Goal: Book appointment/travel/reservation

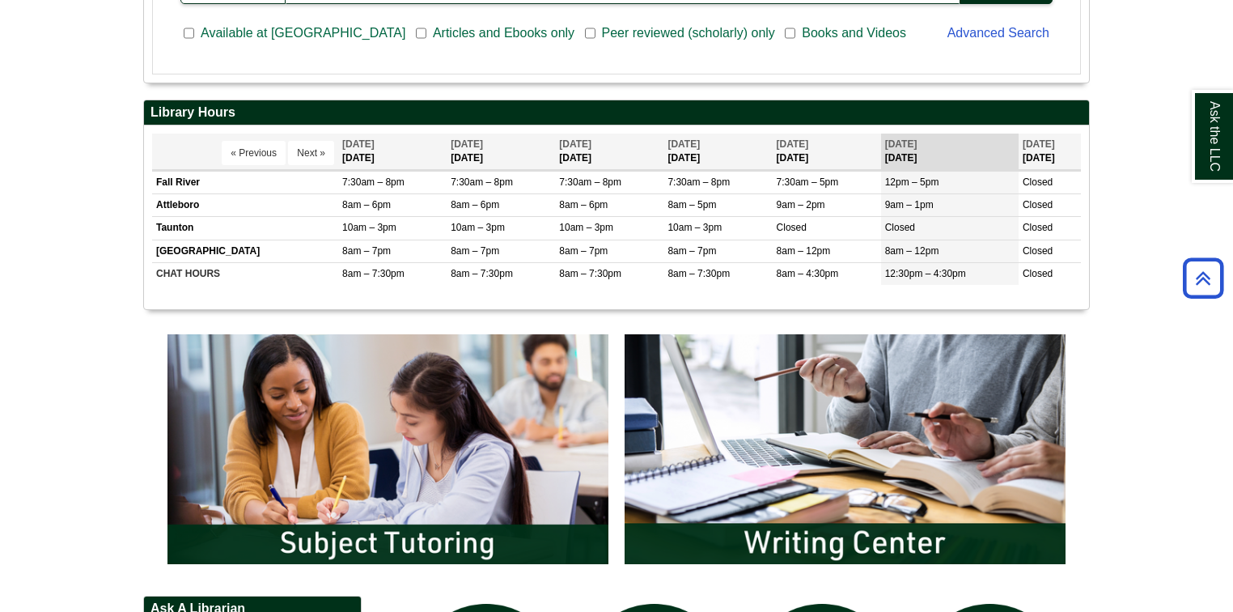
scroll to position [583, 0]
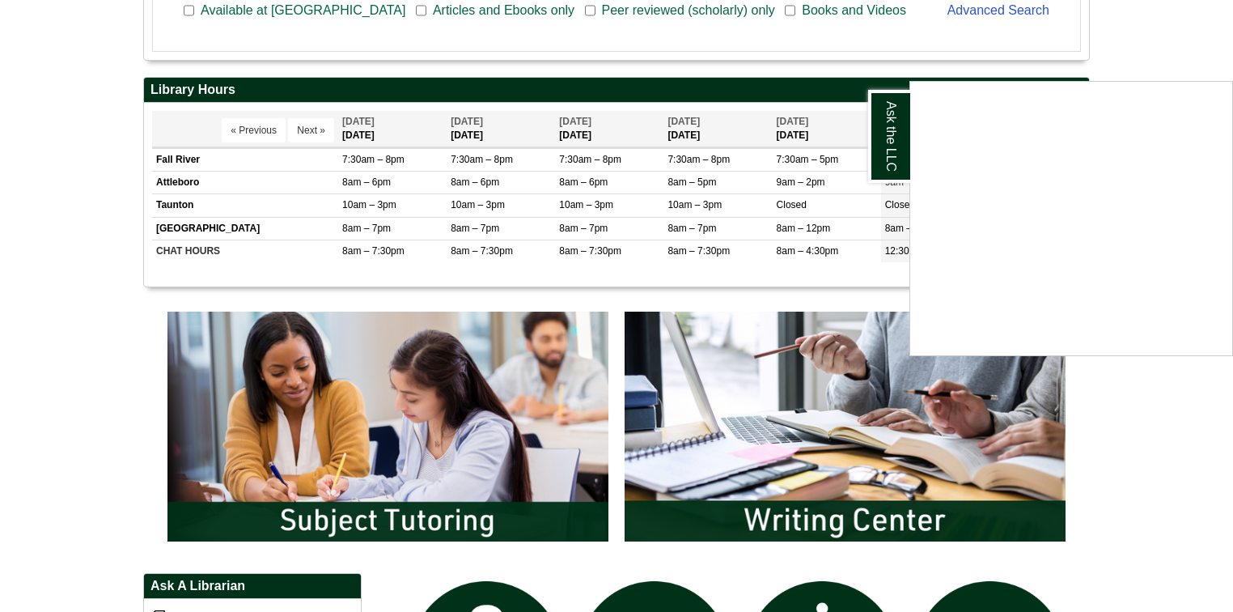
click at [0, 385] on div "Ask the LLC" at bounding box center [616, 306] width 1233 height 612
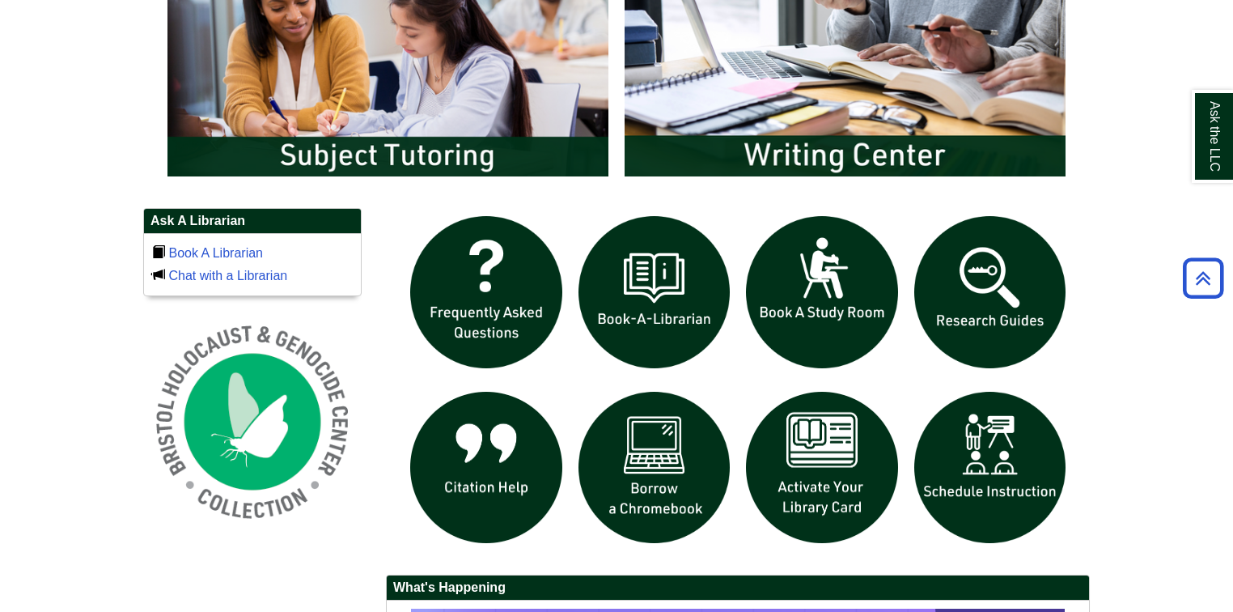
scroll to position [971, 0]
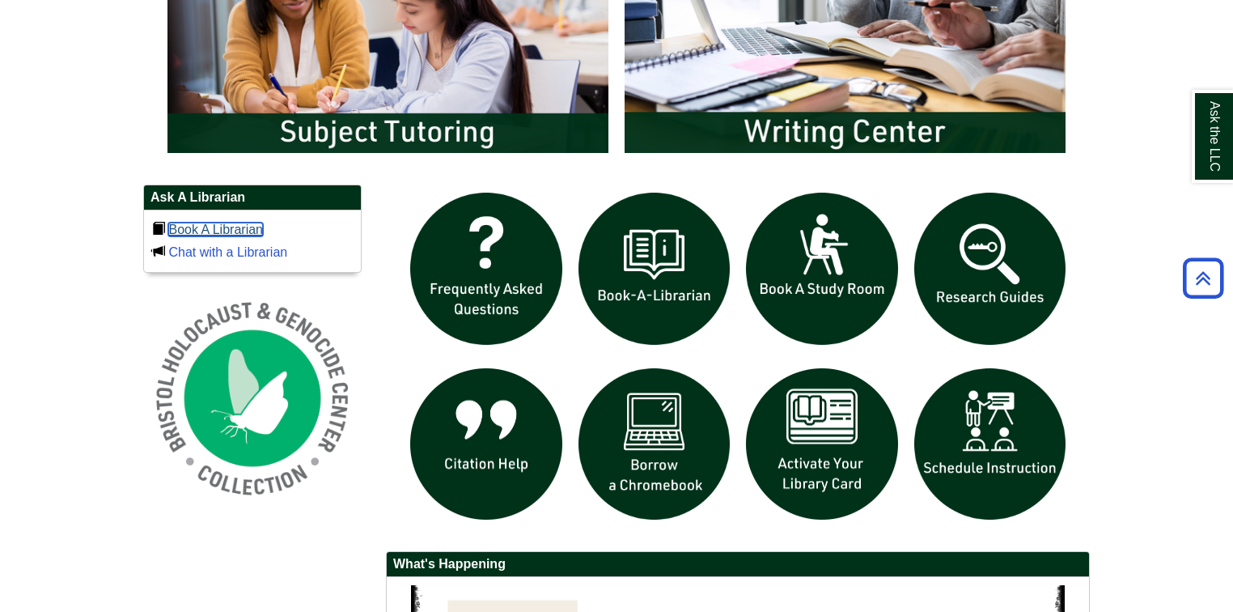
click at [210, 224] on link "Book A Librarian" at bounding box center [215, 229] width 95 height 14
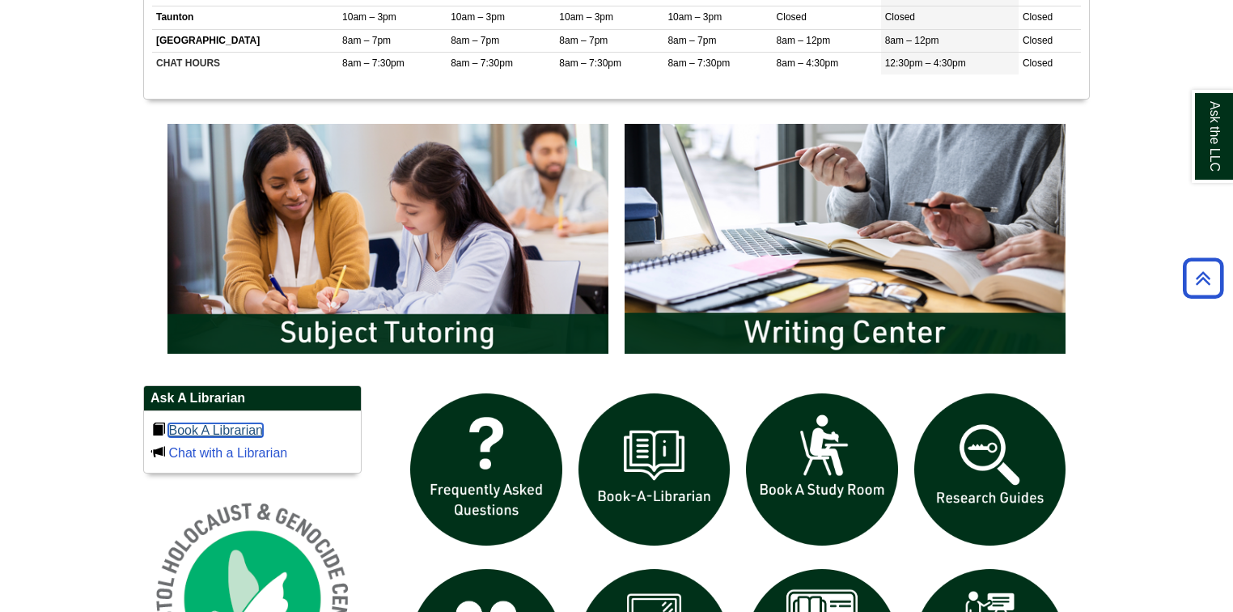
scroll to position [772, 0]
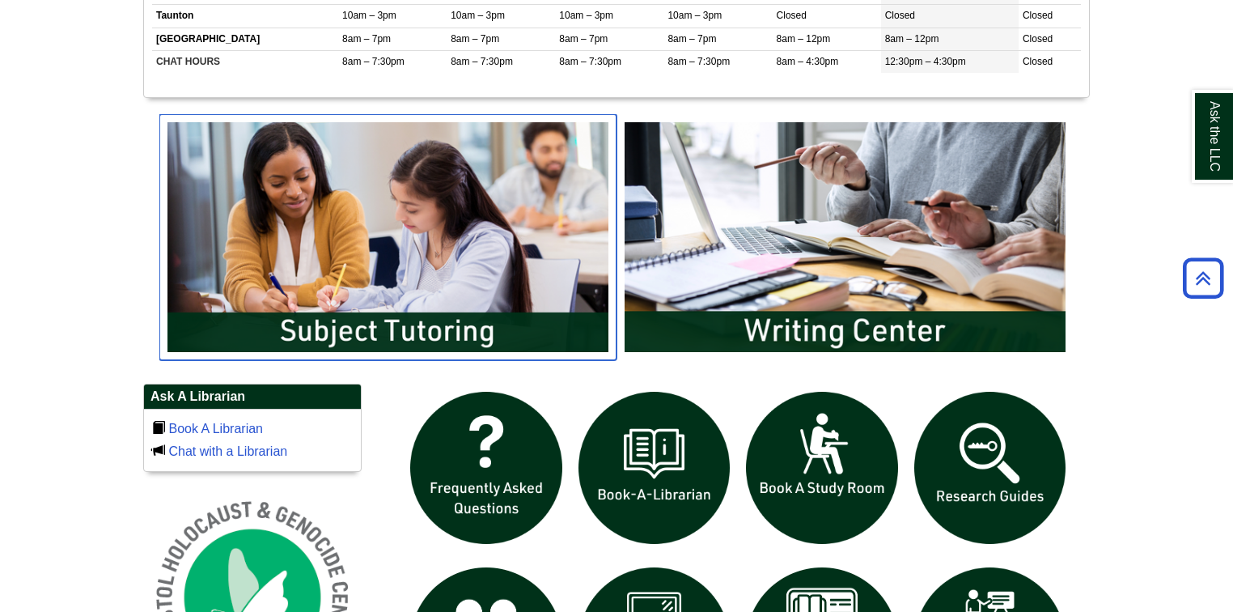
click at [447, 329] on img "slideshow" at bounding box center [387, 237] width 457 height 246
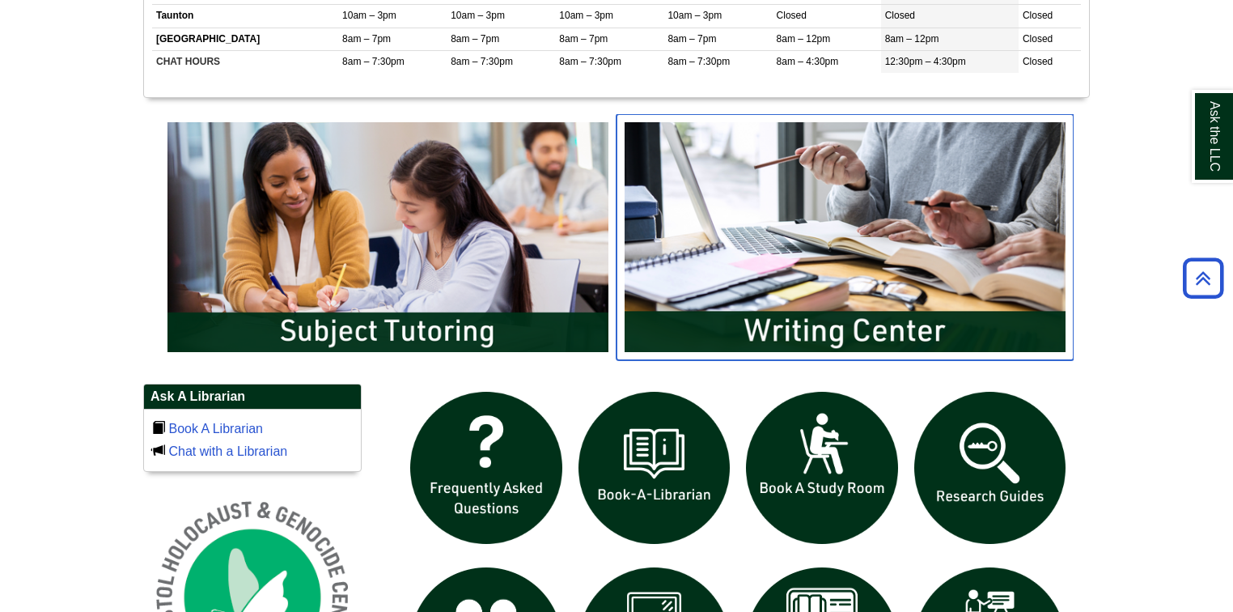
click at [824, 224] on img "slideshow" at bounding box center [845, 237] width 457 height 246
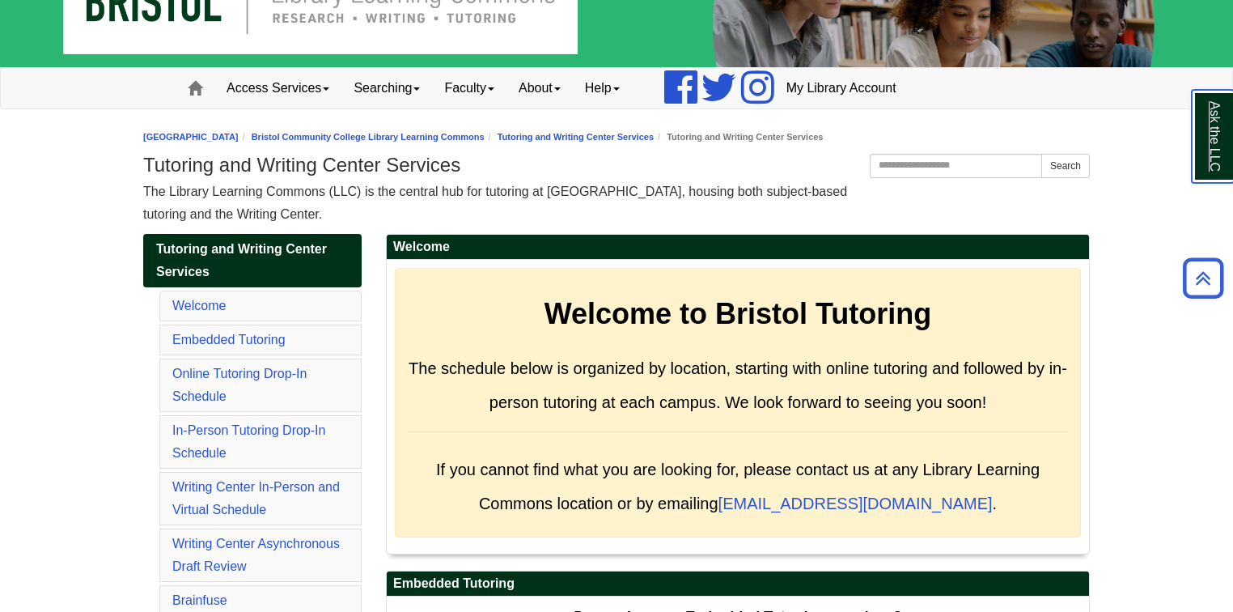
scroll to position [65, 0]
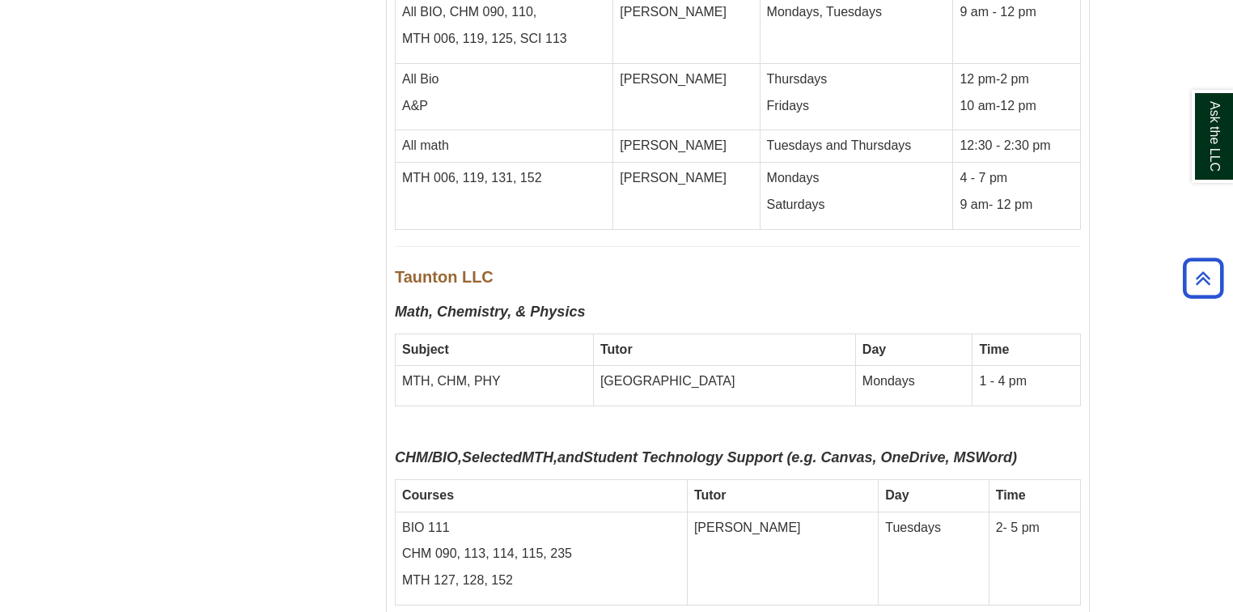
scroll to position [6392, 0]
